Goal: Task Accomplishment & Management: Use online tool/utility

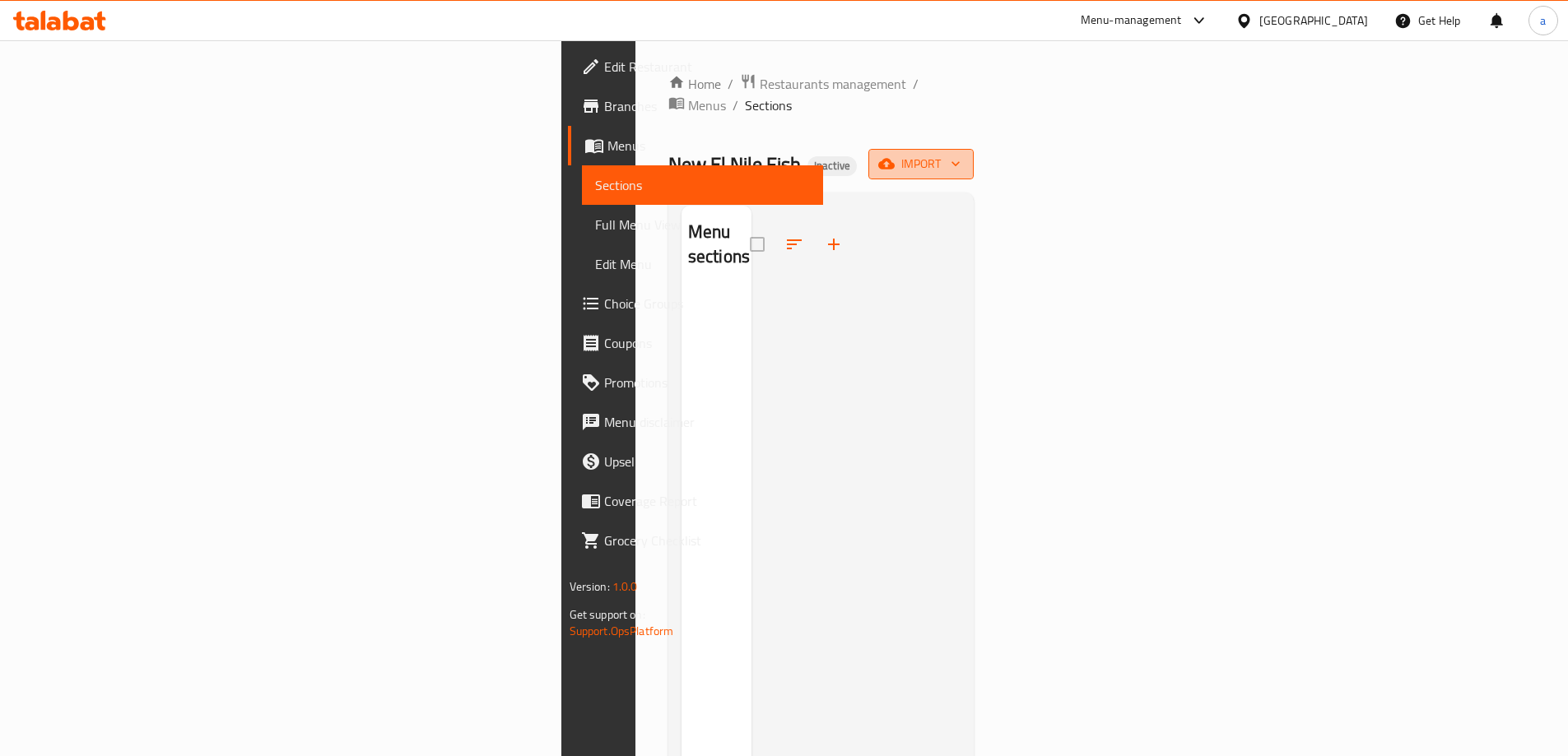
click at [960, 154] on span "import" at bounding box center [921, 164] width 79 height 21
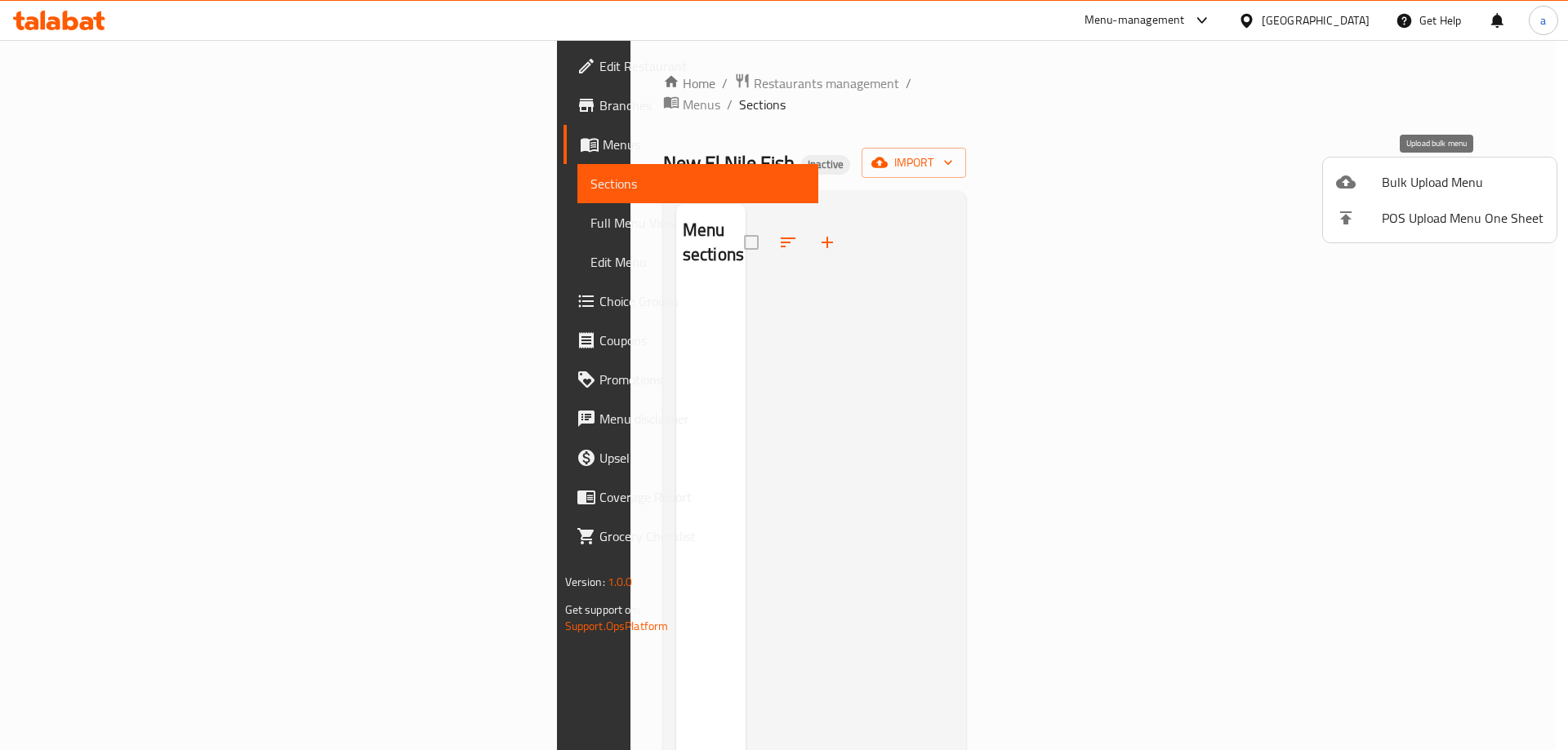
click at [1368, 185] on div at bounding box center [1358, 182] width 46 height 20
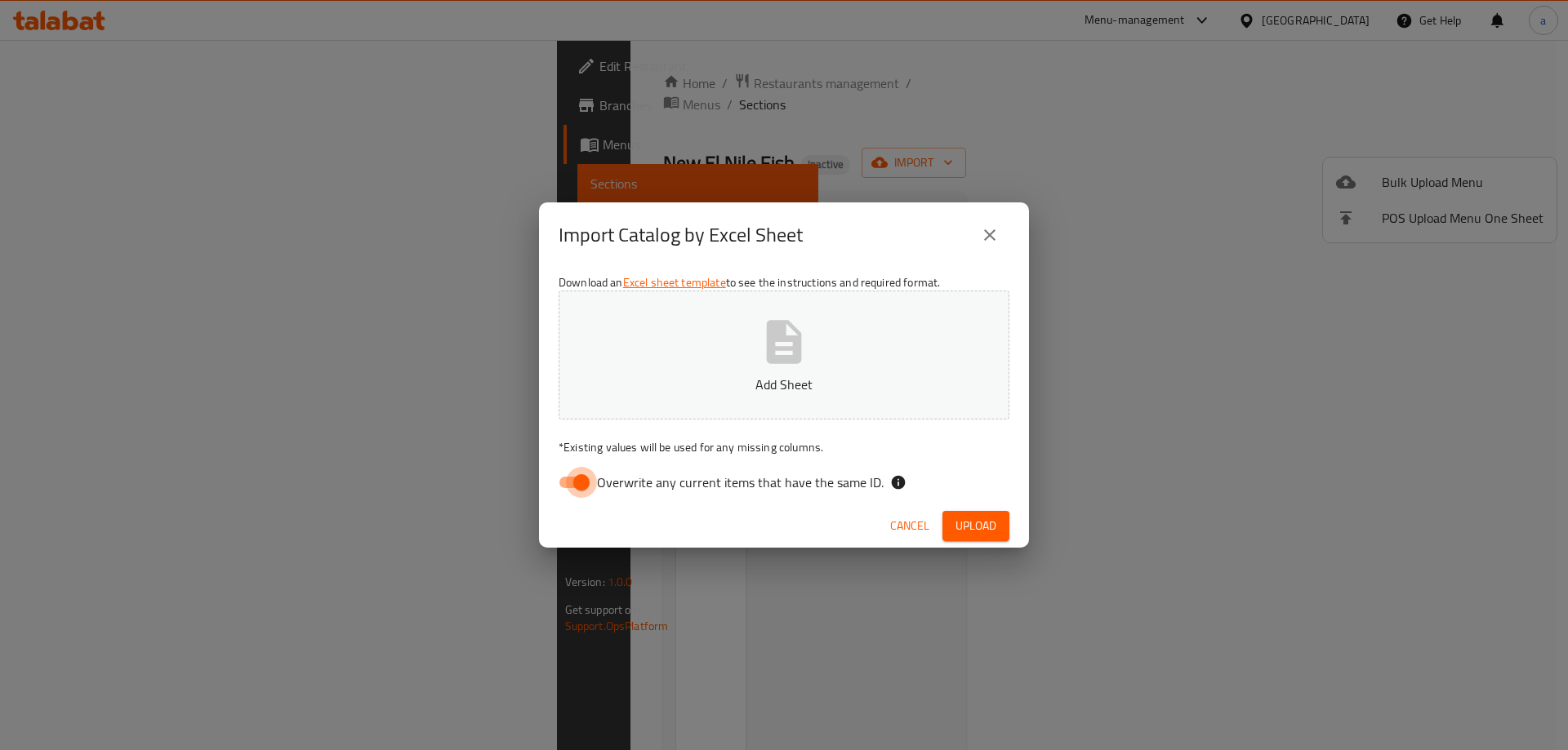
drag, startPoint x: 576, startPoint y: 483, endPoint x: 613, endPoint y: 443, distance: 54.5
click at [576, 483] on input "Overwrite any current items that have the same ID." at bounding box center [581, 482] width 93 height 31
checkbox input "false"
click at [649, 360] on button "Add Sheet" at bounding box center [784, 355] width 451 height 129
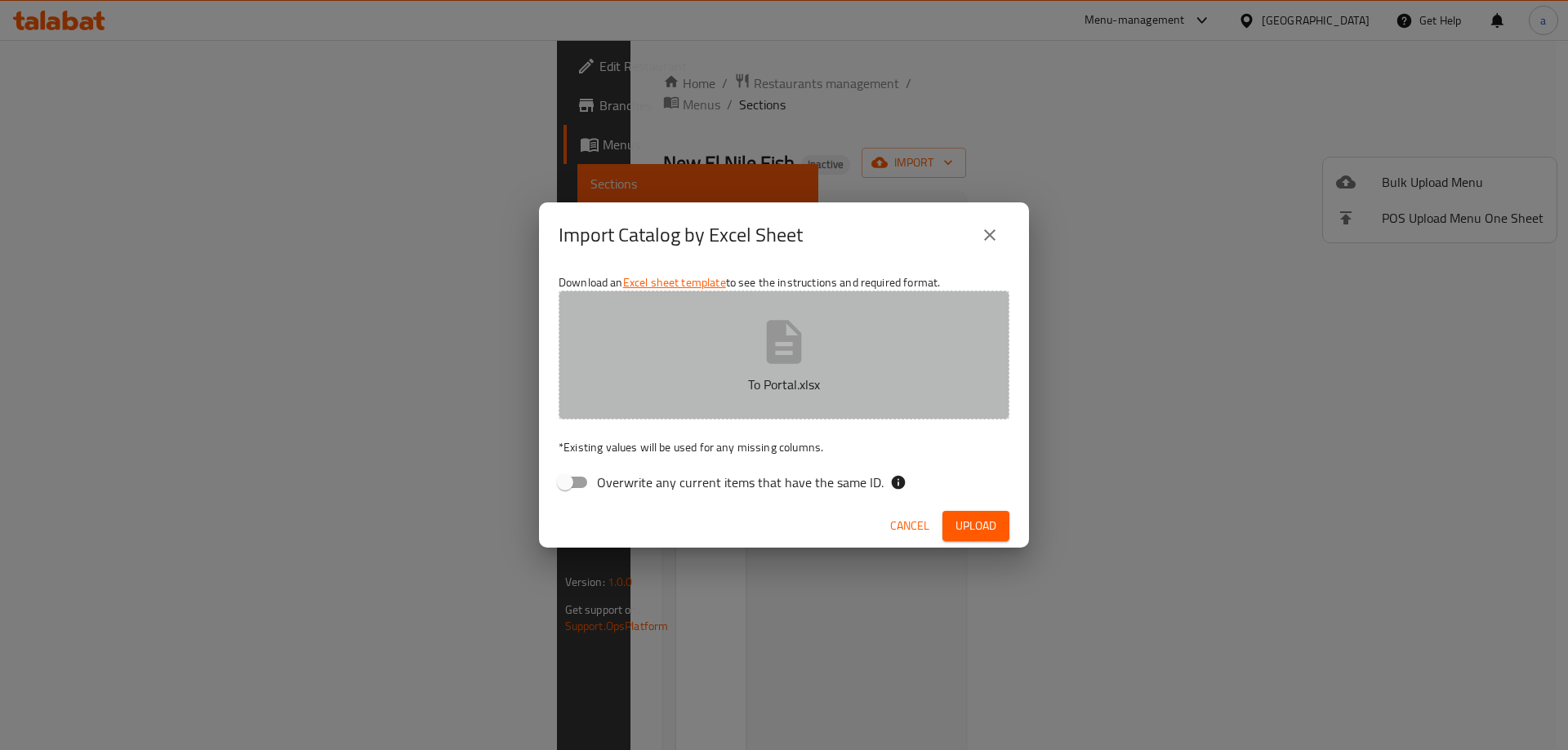
click at [870, 396] on button "To Portal.xlsx" at bounding box center [784, 355] width 451 height 129
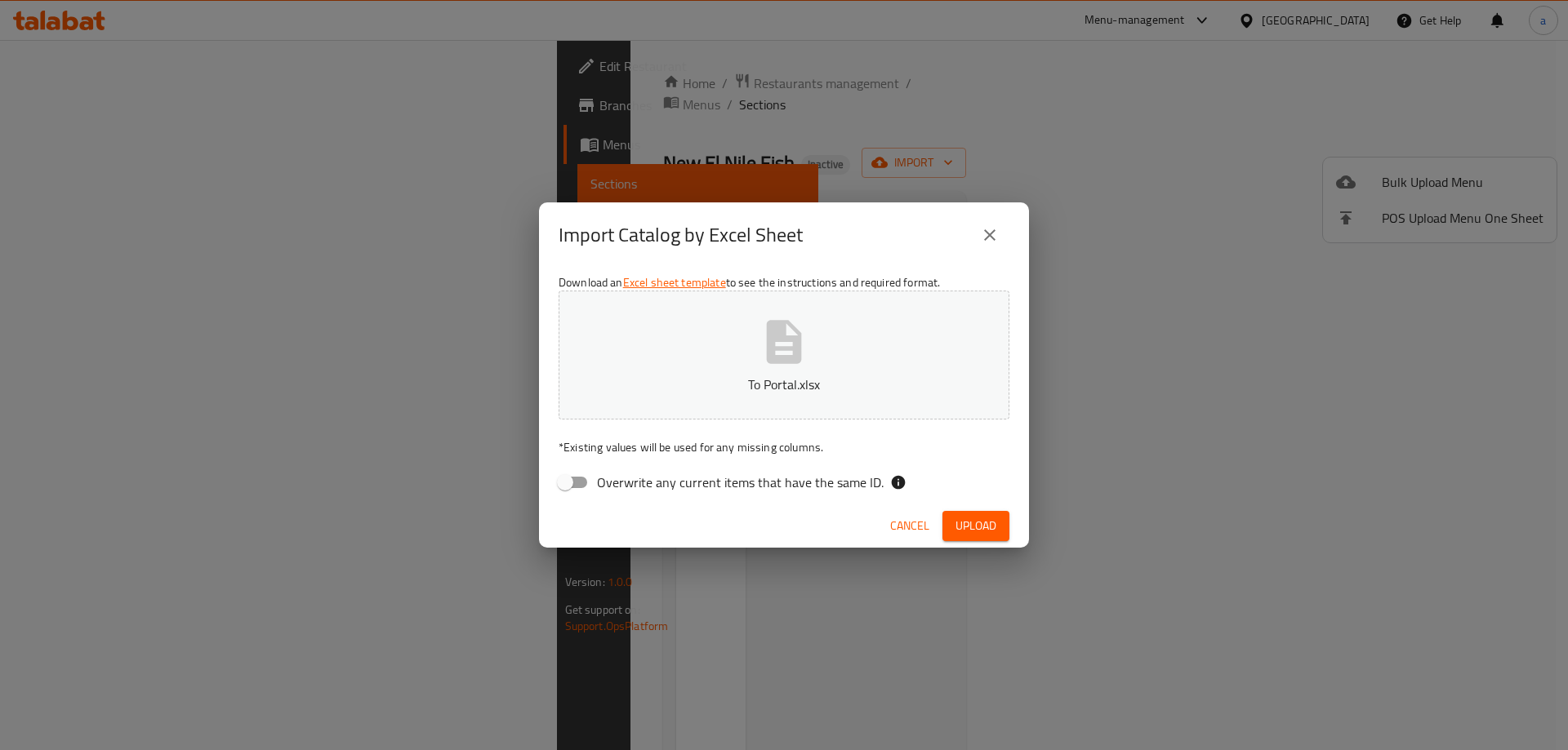
click at [991, 530] on span "Upload" at bounding box center [975, 526] width 41 height 21
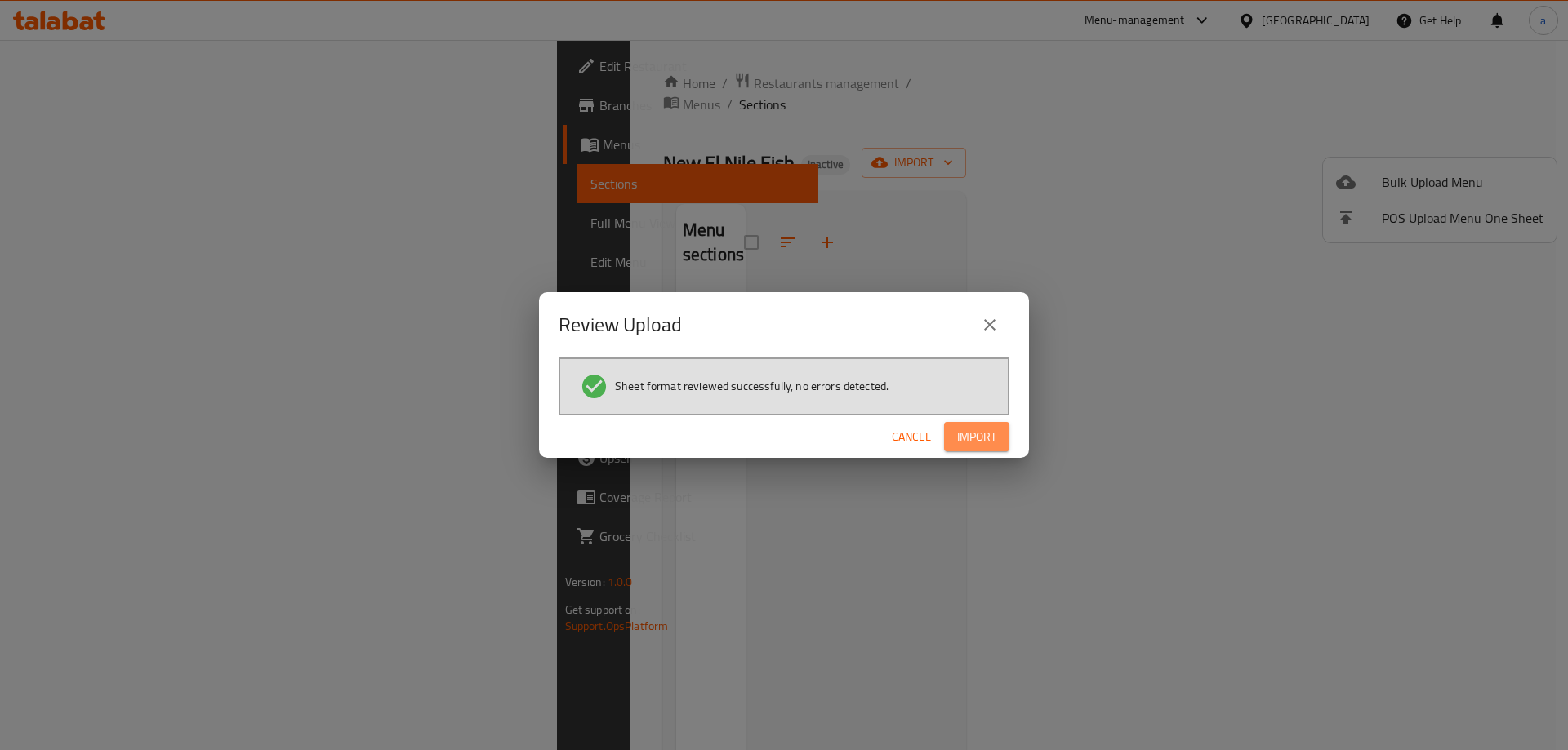
click at [985, 434] on span "Import" at bounding box center [976, 437] width 39 height 21
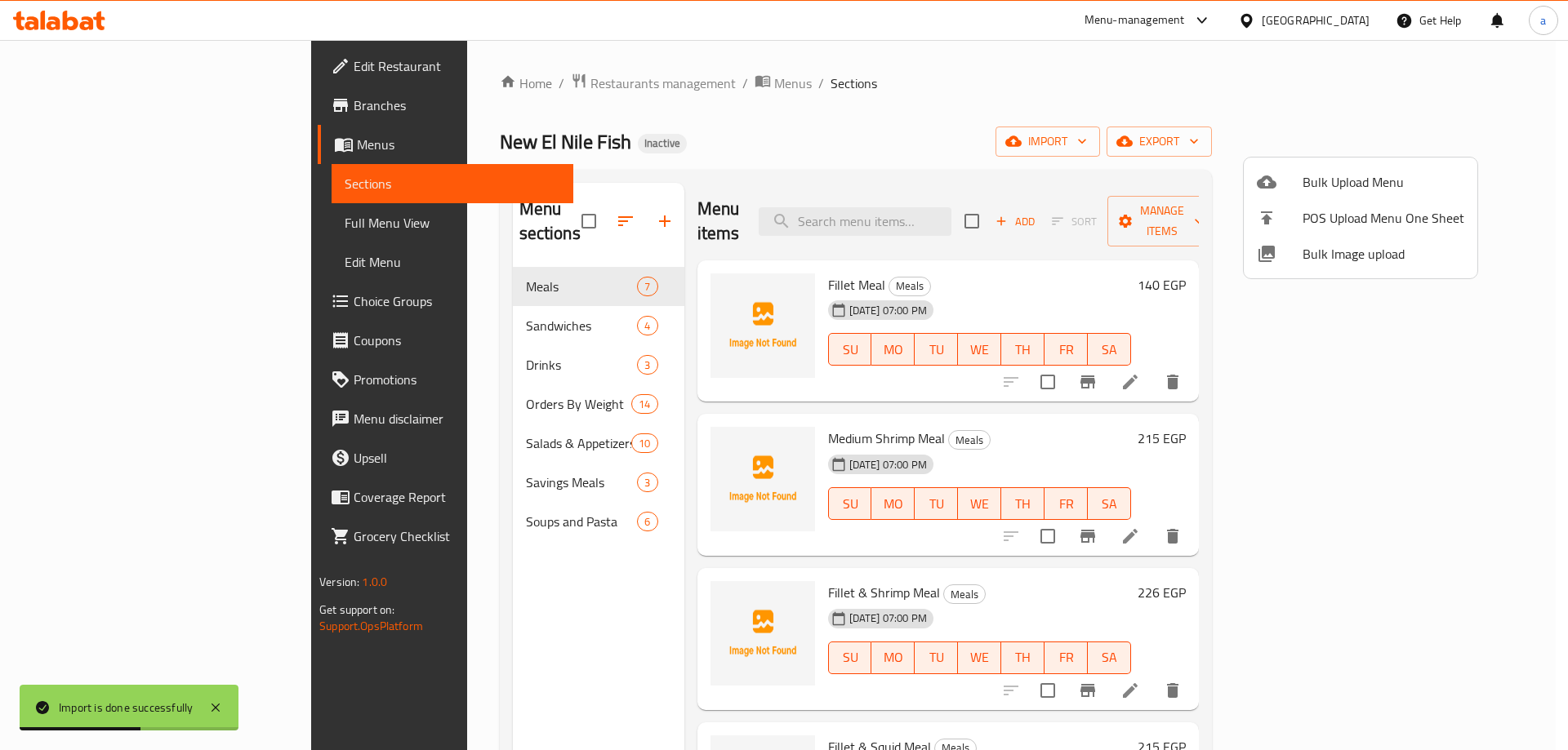
click at [140, 216] on div at bounding box center [784, 375] width 1568 height 750
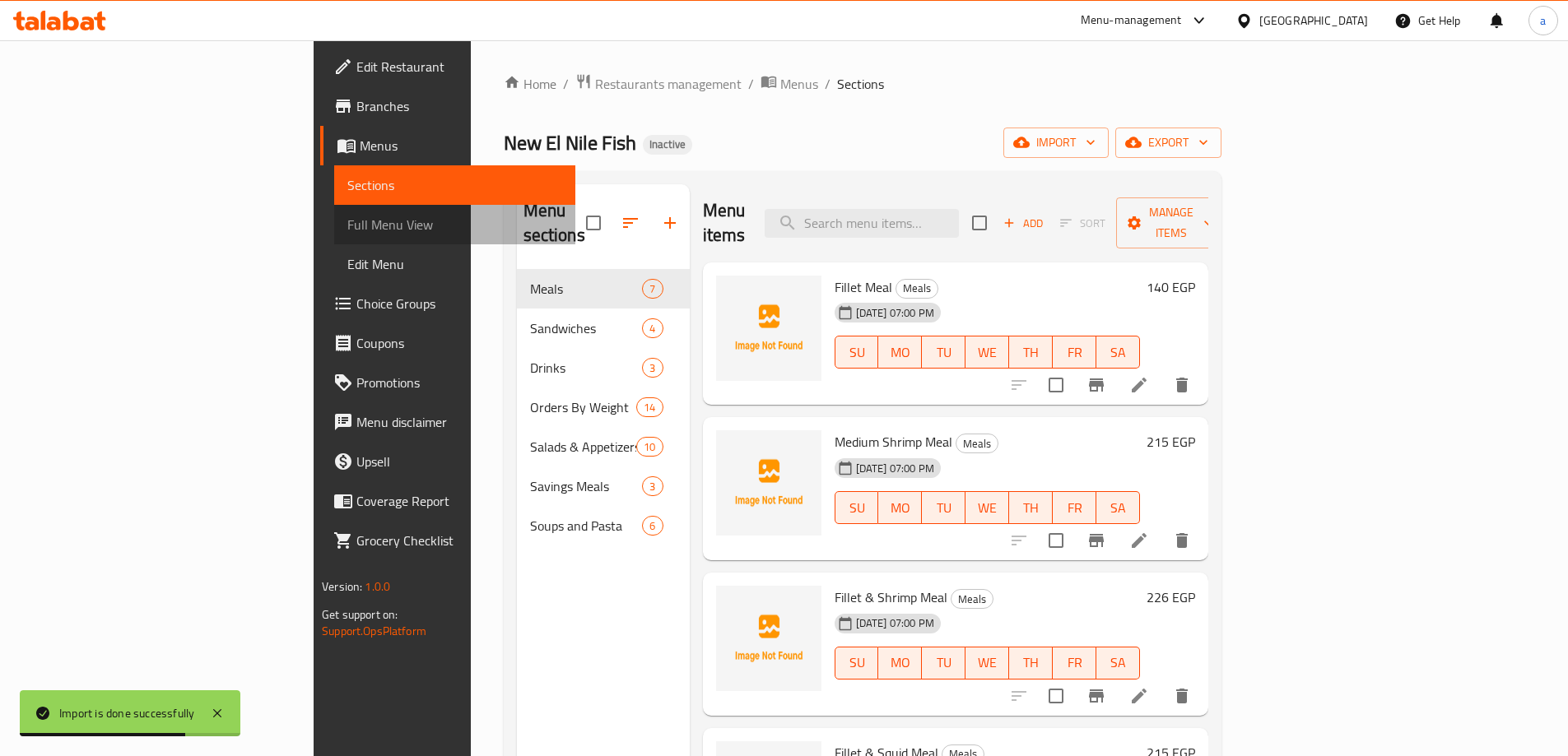
click at [347, 227] on span "Full Menu View" at bounding box center [454, 225] width 215 height 20
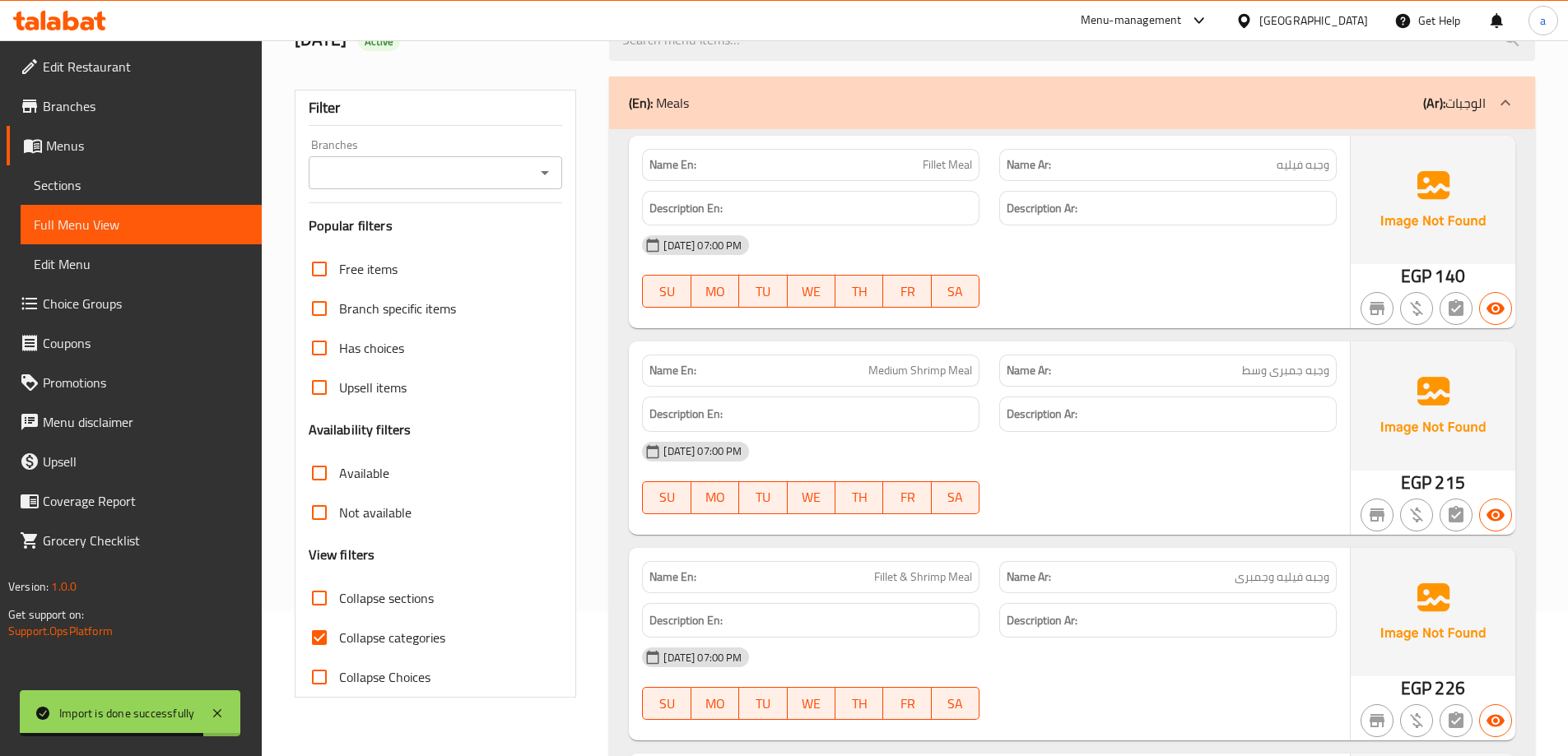
scroll to position [329, 0]
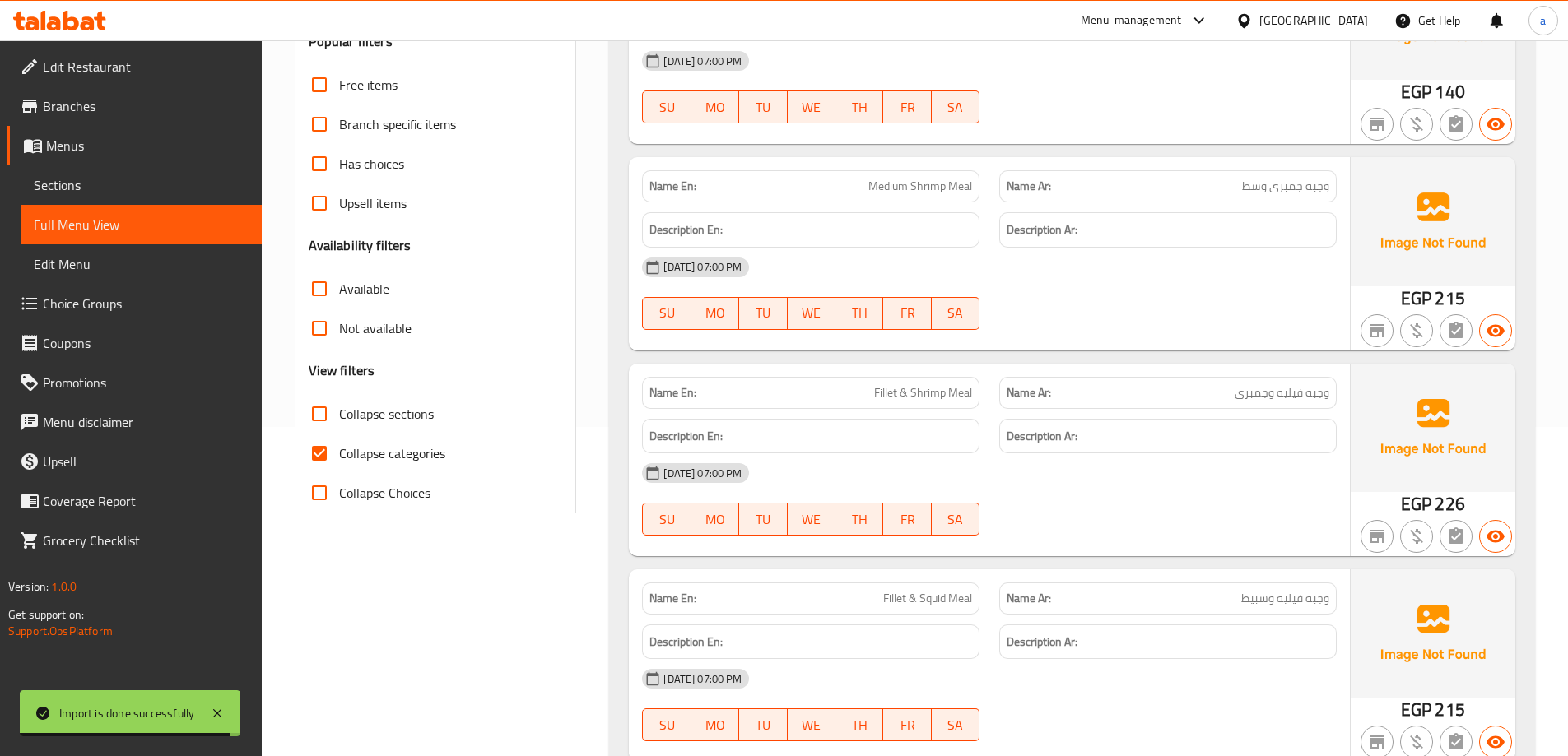
click at [327, 446] on input "Collapse categories" at bounding box center [318, 453] width 39 height 39
checkbox input "false"
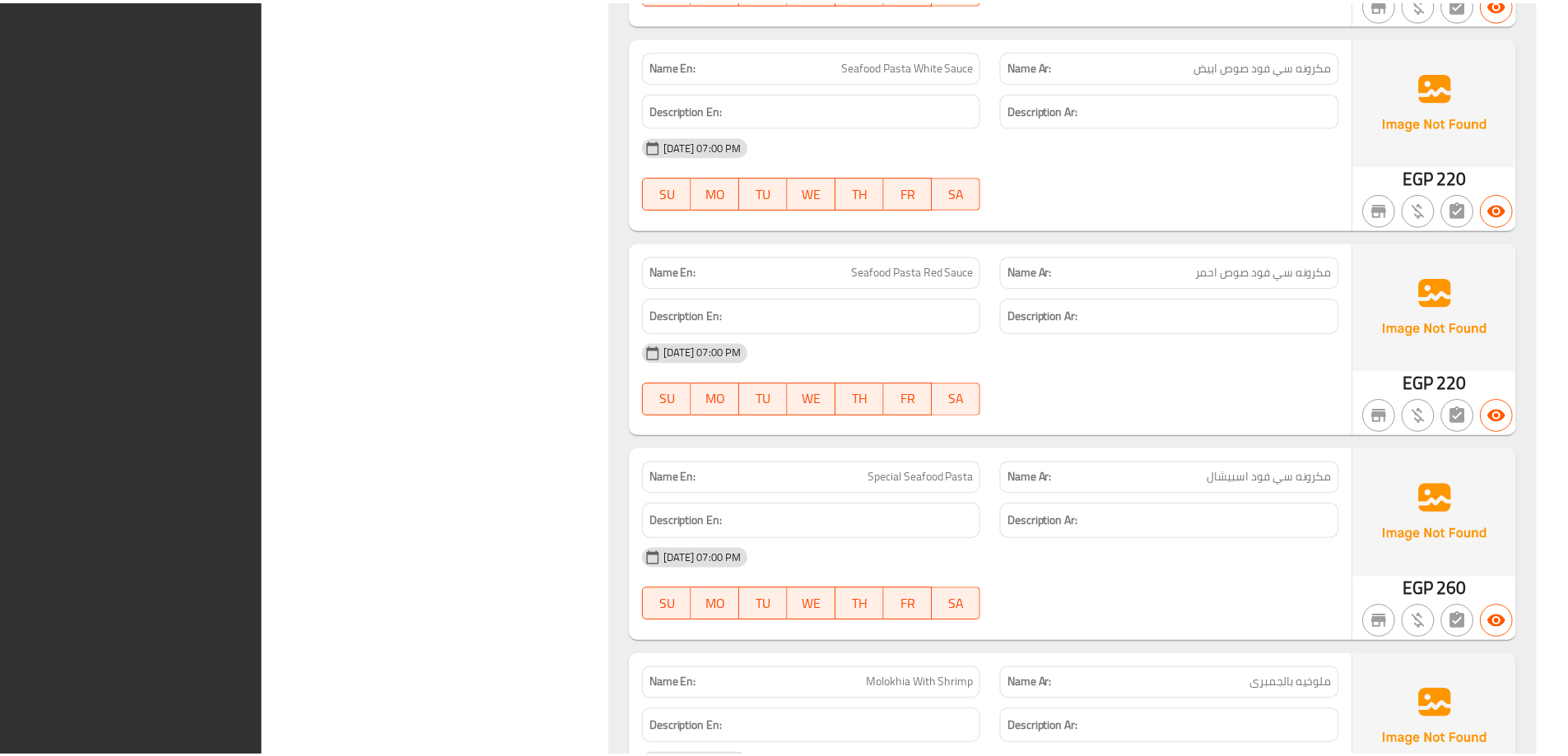
scroll to position [11971, 0]
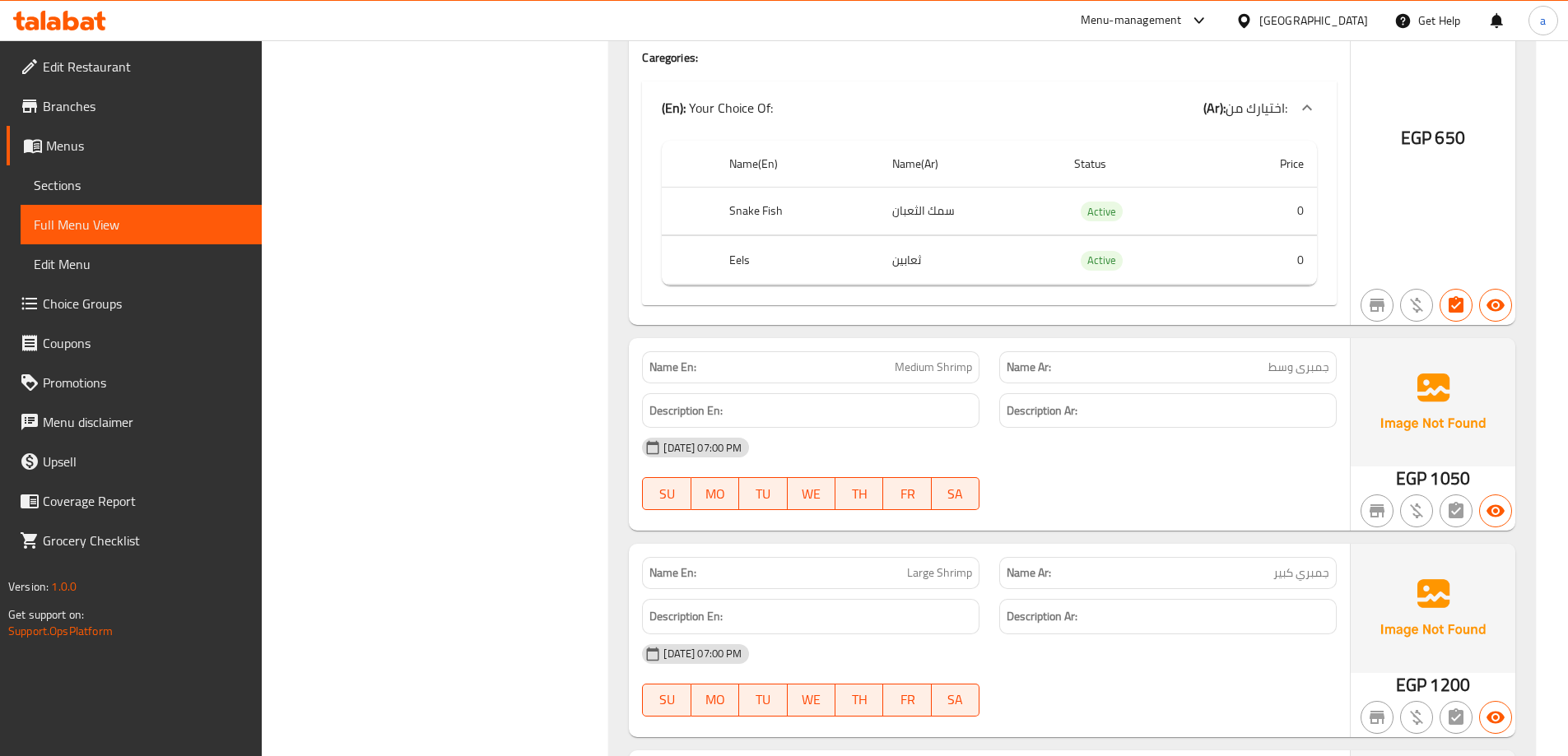
scroll to position [0, 0]
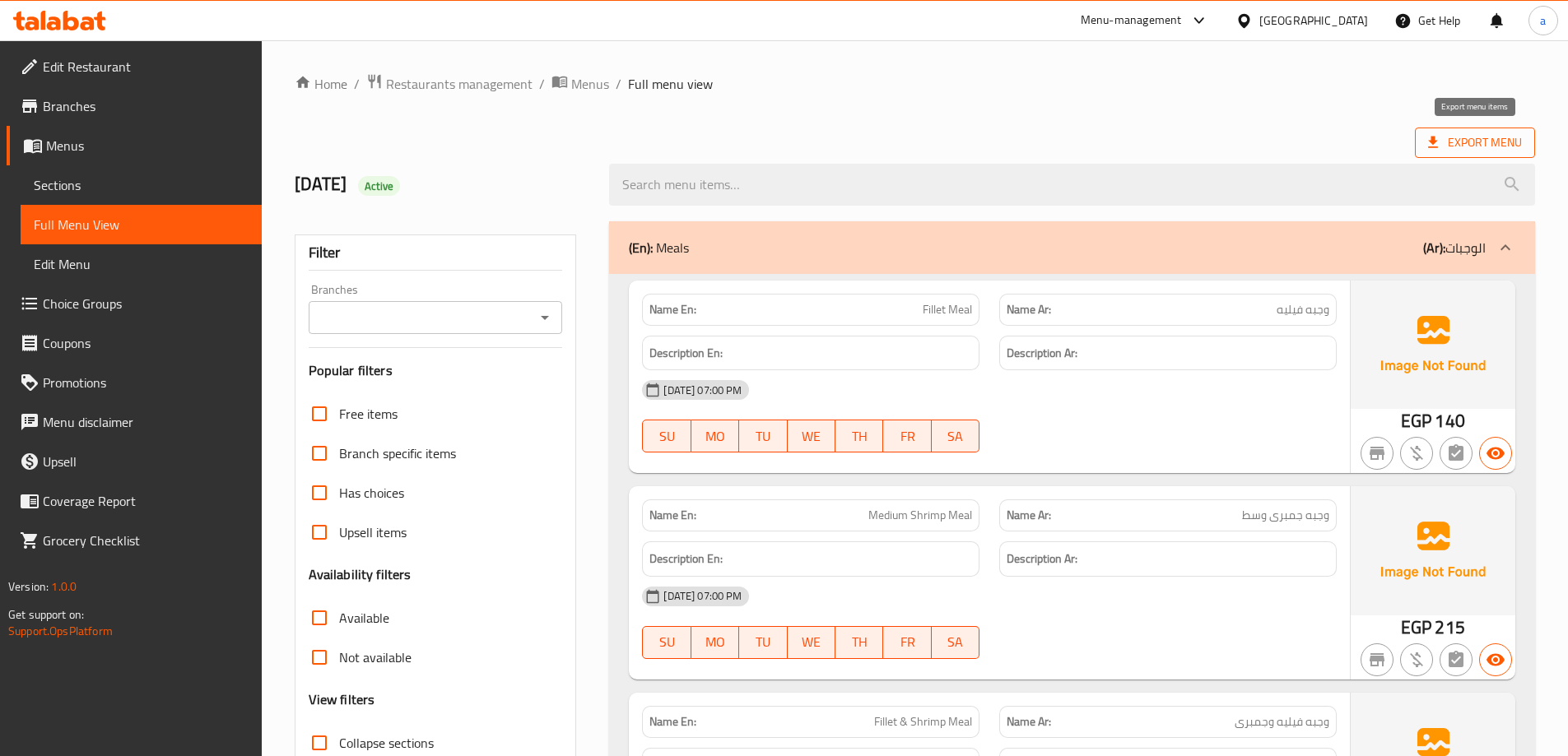
click at [1447, 135] on span "Export Menu" at bounding box center [1474, 143] width 94 height 21
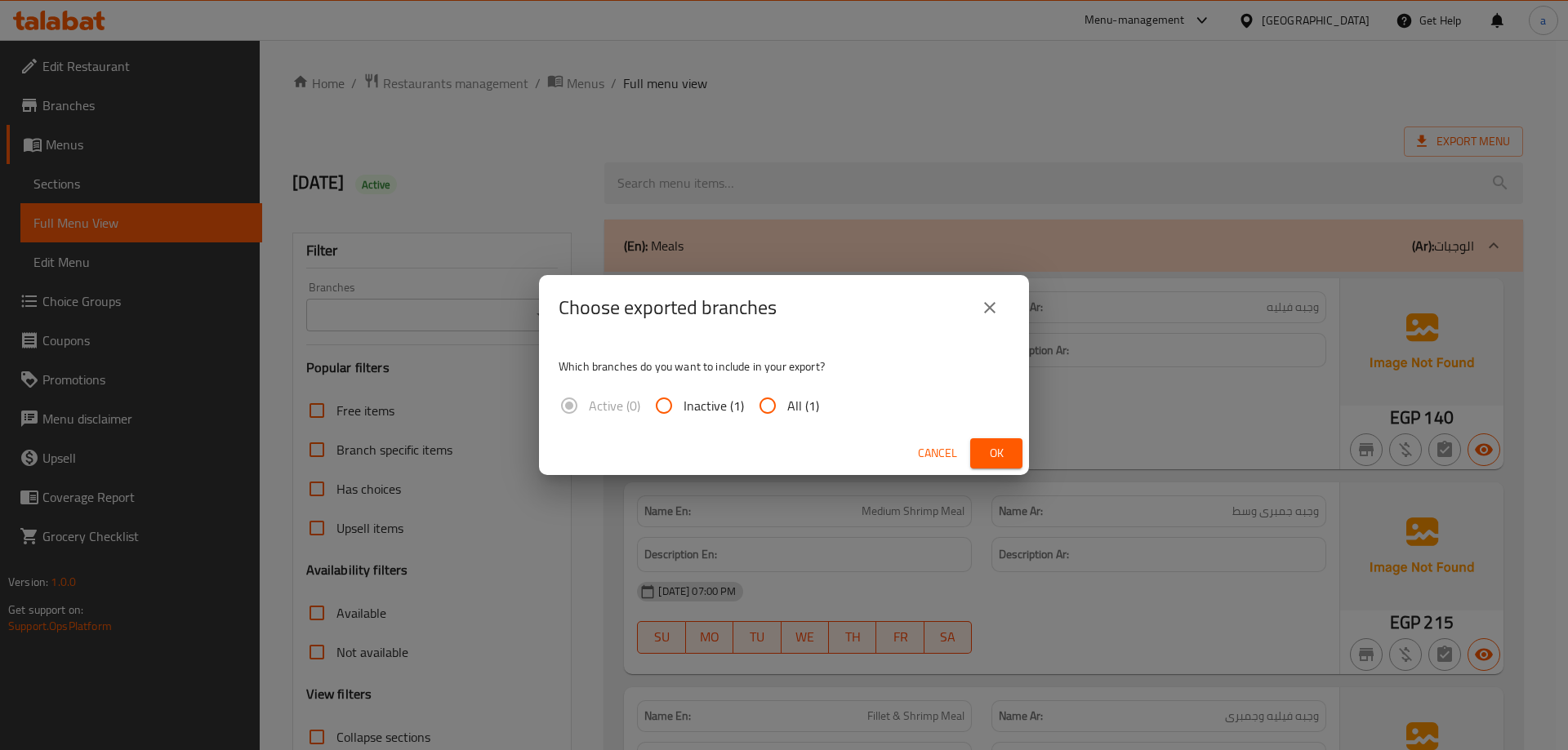
click at [773, 413] on input "All (1)" at bounding box center [766, 405] width 39 height 39
radio input "true"
click at [997, 445] on span "Ok" at bounding box center [996, 453] width 27 height 21
